Goal: Transaction & Acquisition: Purchase product/service

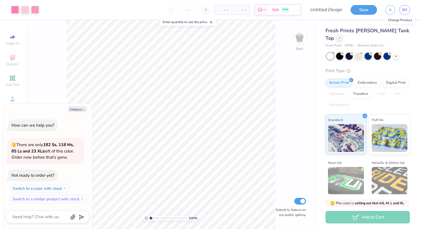
click at [342, 35] on div at bounding box center [339, 38] width 6 height 6
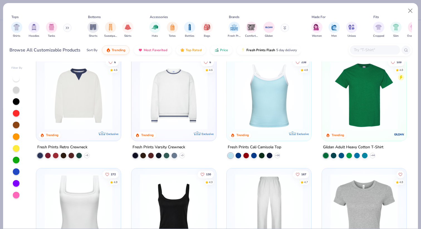
scroll to position [85, 0]
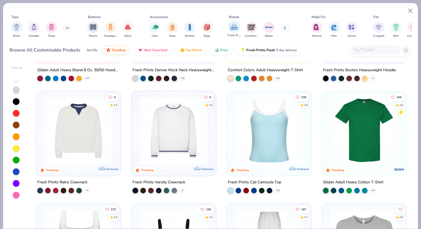
click at [234, 26] on img "filter for Fresh Prints" at bounding box center [234, 27] width 8 height 8
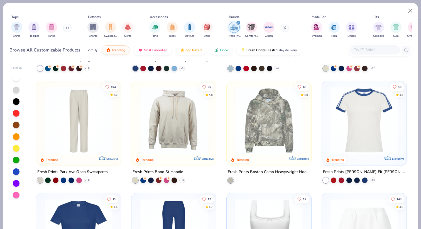
scroll to position [326, 0]
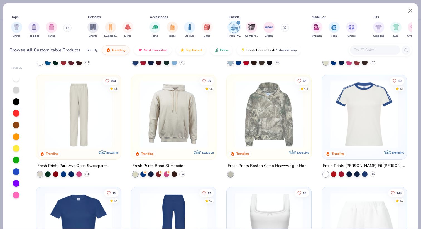
click at [366, 120] on img at bounding box center [363, 114] width 73 height 68
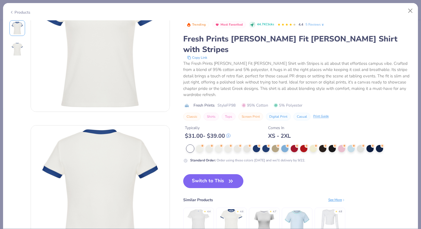
scroll to position [49, 0]
click at [202, 208] on img at bounding box center [198, 221] width 26 height 26
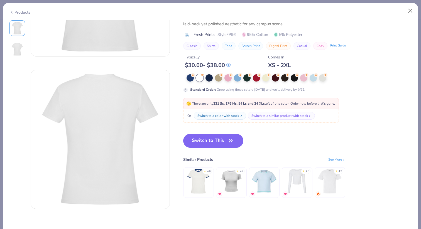
scroll to position [105, 0]
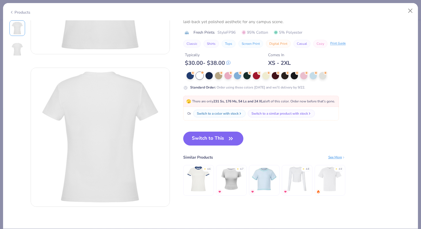
click at [198, 174] on img at bounding box center [198, 179] width 26 height 26
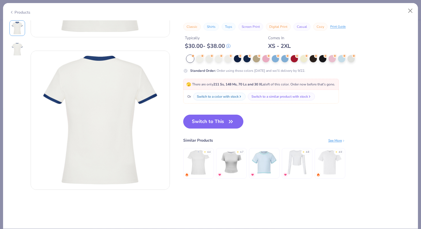
scroll to position [123, 0]
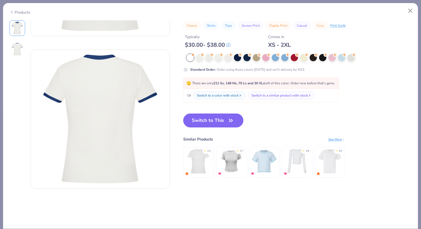
click at [339, 138] on div "See More" at bounding box center [336, 139] width 17 height 5
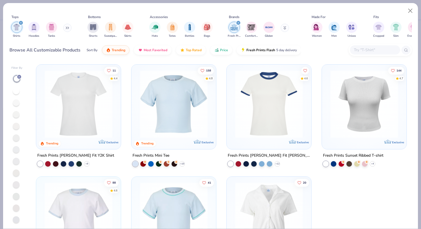
click at [73, 97] on img at bounding box center [78, 104] width 73 height 68
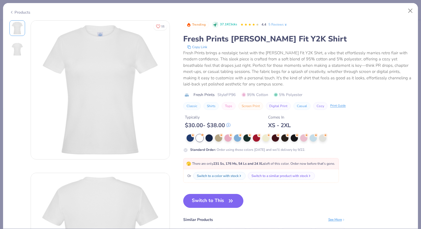
type textarea "x"
